Goal: Communication & Community: Participate in discussion

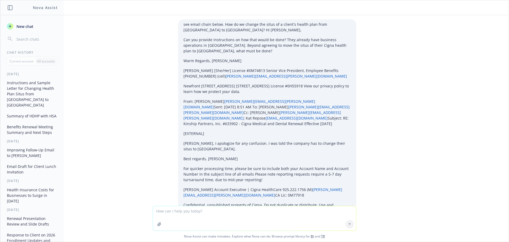
scroll to position [2560, 0]
